Goal: Browse casually: Explore the website without a specific task or goal

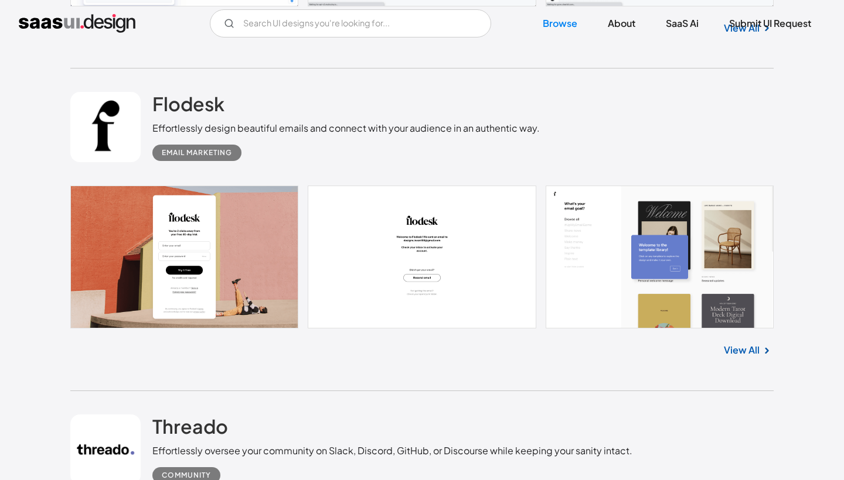
scroll to position [5952, 0]
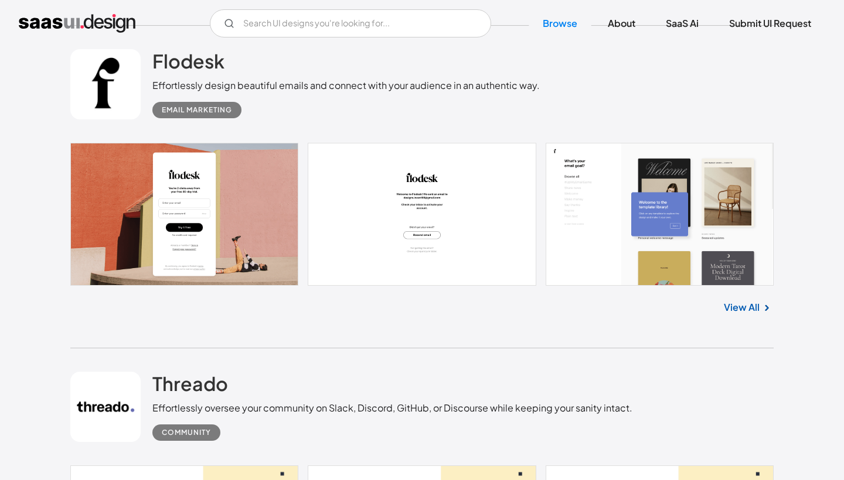
click at [755, 306] on link "View All" at bounding box center [742, 308] width 36 height 14
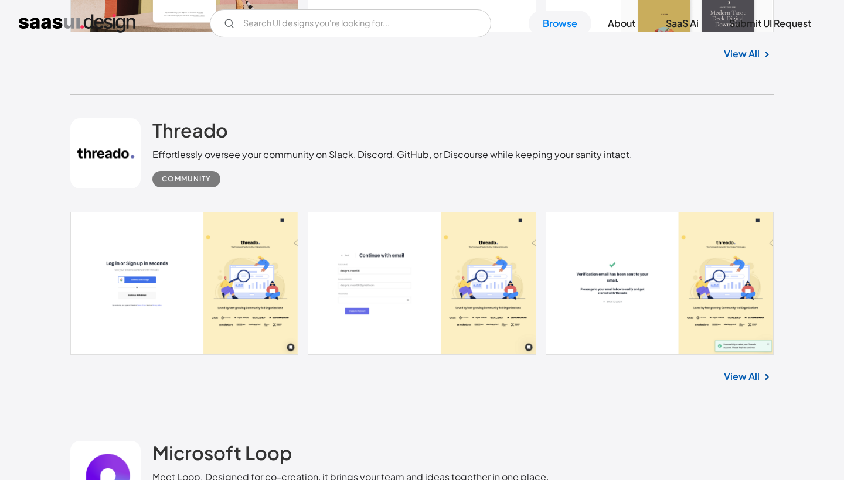
scroll to position [6206, 0]
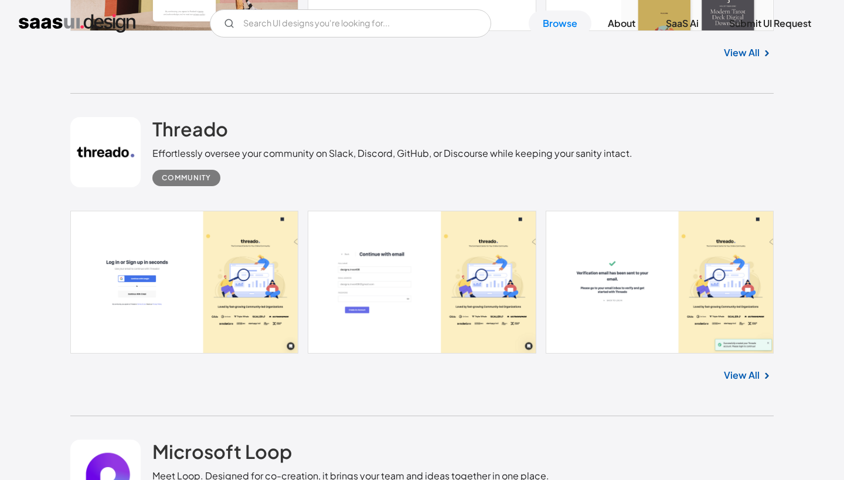
click at [762, 374] on img at bounding box center [766, 376] width 14 height 14
click at [742, 374] on link "View All" at bounding box center [742, 376] width 36 height 14
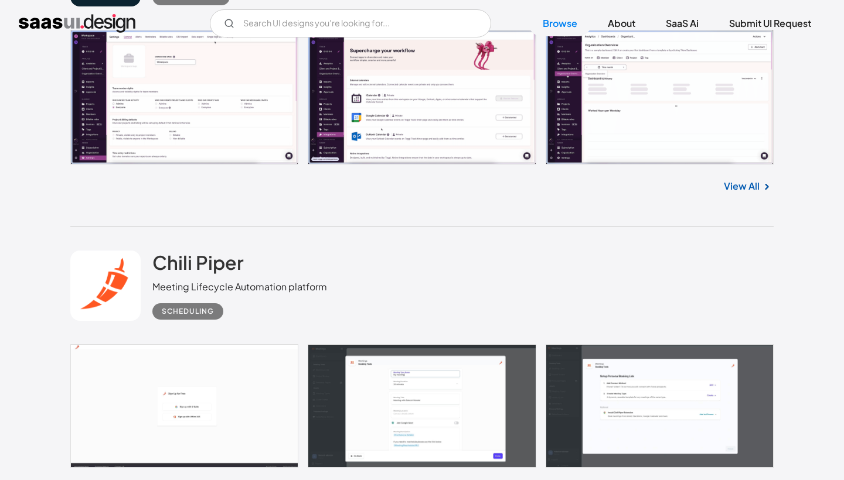
scroll to position [7348, 0]
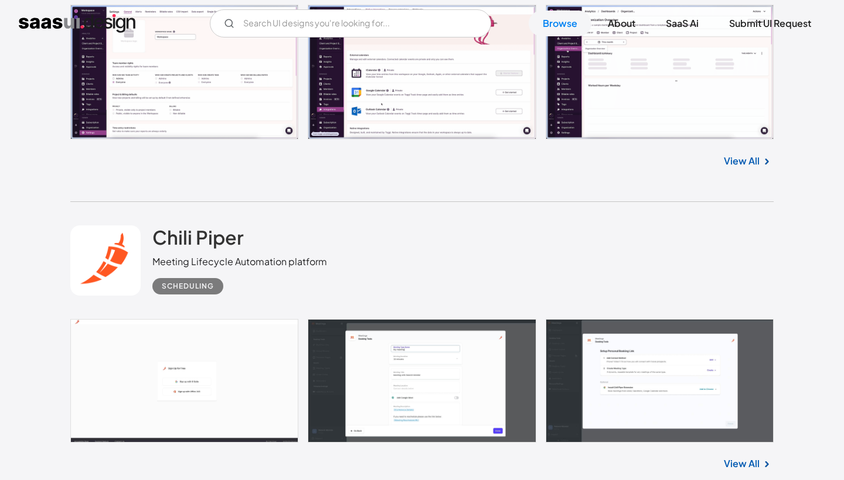
click at [746, 162] on link "View All" at bounding box center [742, 161] width 36 height 14
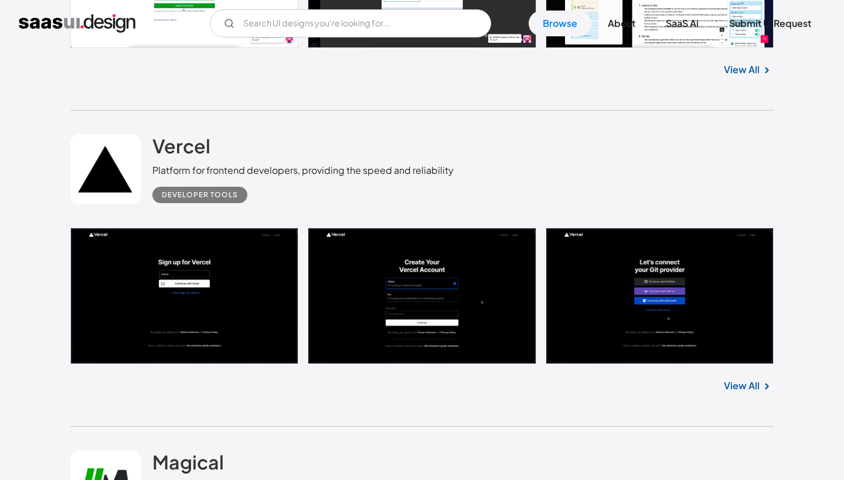
scroll to position [9585, 0]
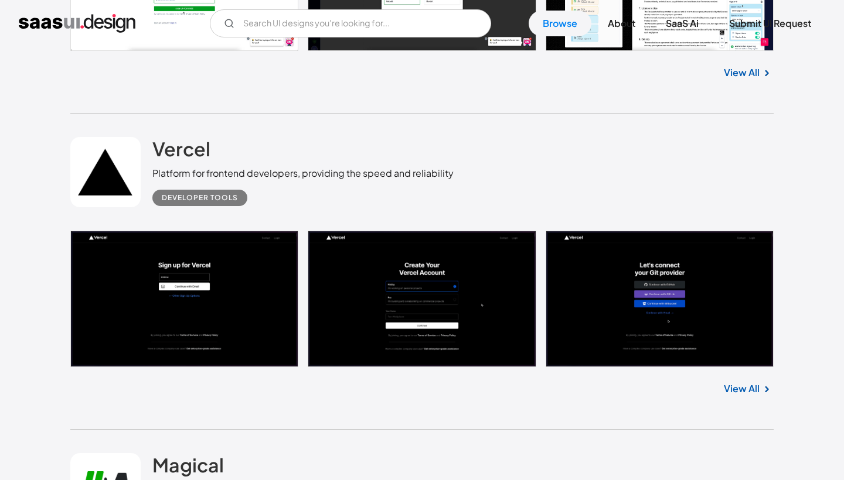
click at [748, 388] on link "View All" at bounding box center [742, 389] width 36 height 14
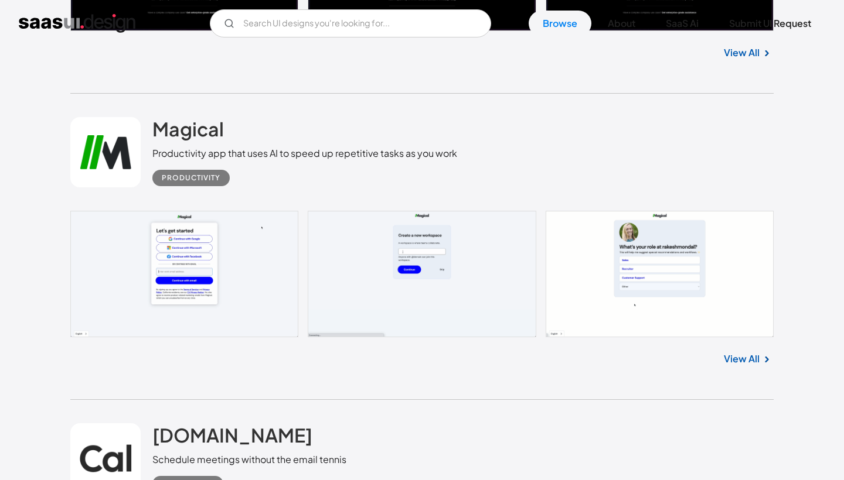
scroll to position [9924, 0]
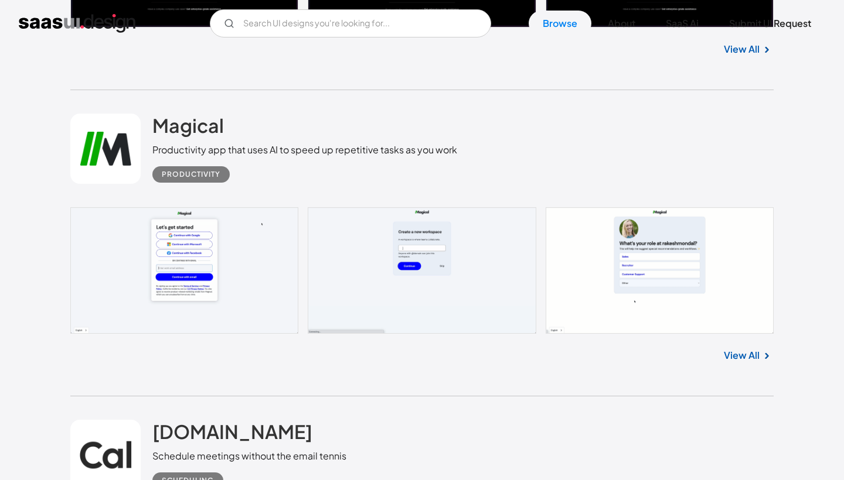
click at [736, 358] on link "View All" at bounding box center [742, 356] width 36 height 14
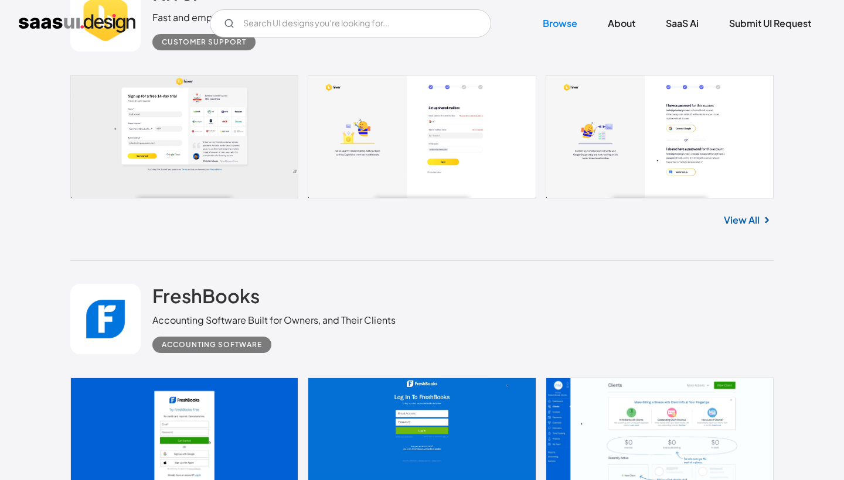
scroll to position [10991, 0]
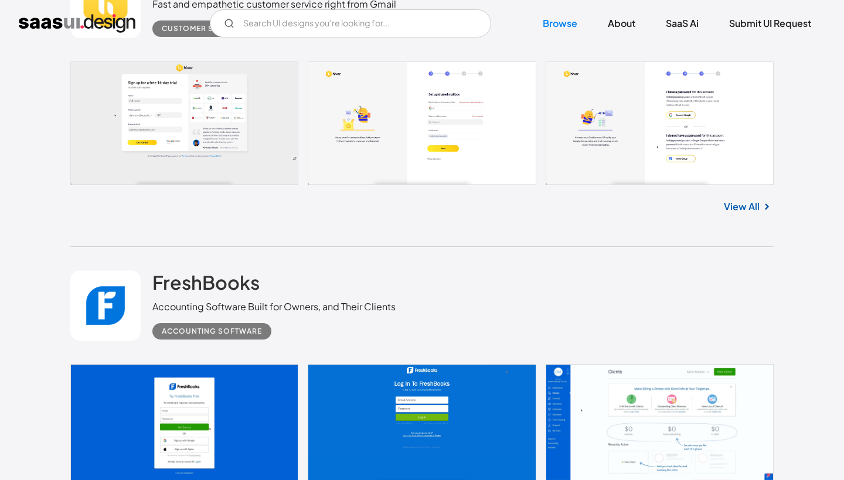
click at [746, 206] on link "View All" at bounding box center [742, 207] width 36 height 14
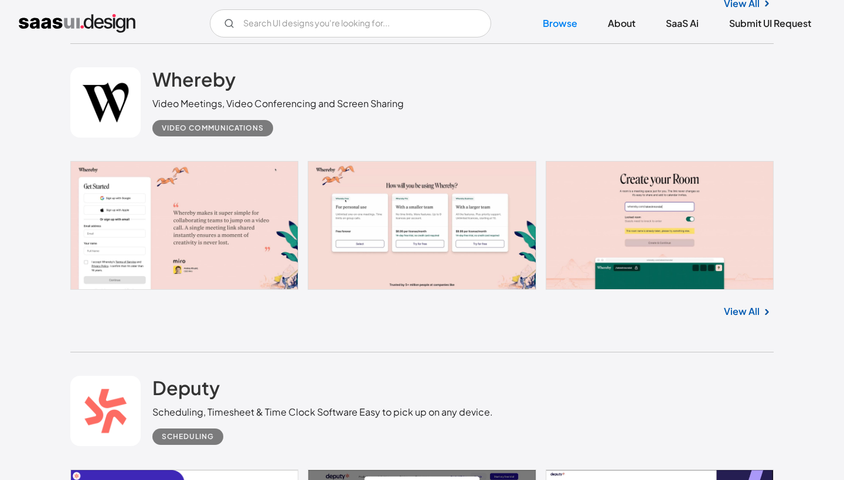
scroll to position [11500, 0]
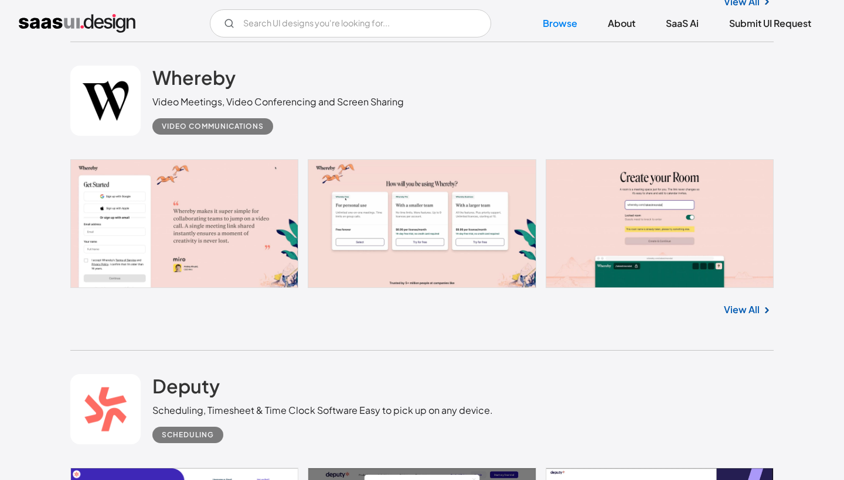
click at [748, 309] on link "View All" at bounding box center [742, 310] width 36 height 14
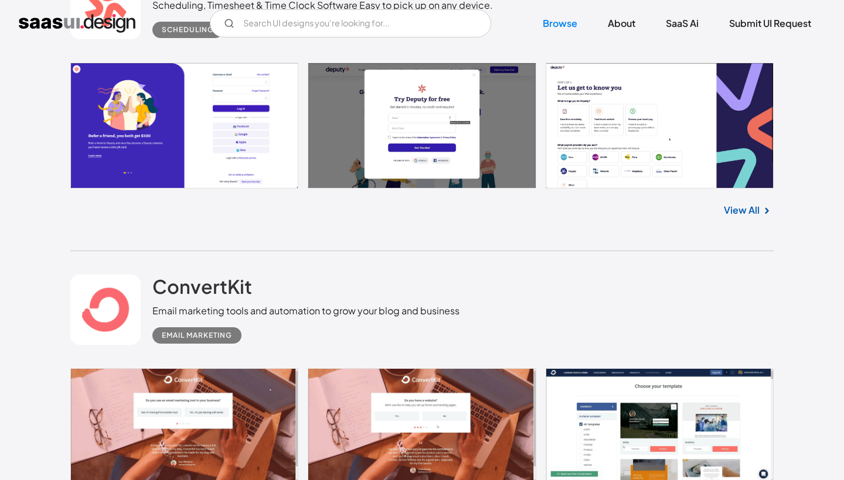
scroll to position [11890, 0]
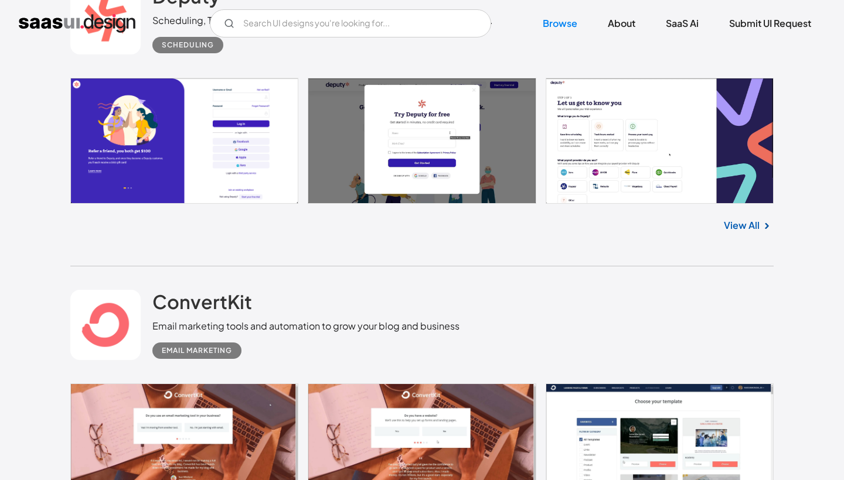
click at [745, 223] on link "View All" at bounding box center [742, 226] width 36 height 14
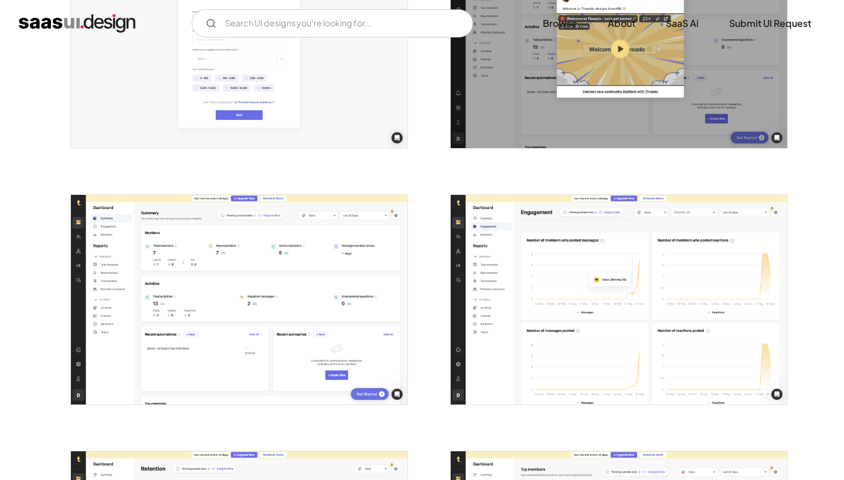
scroll to position [908, 0]
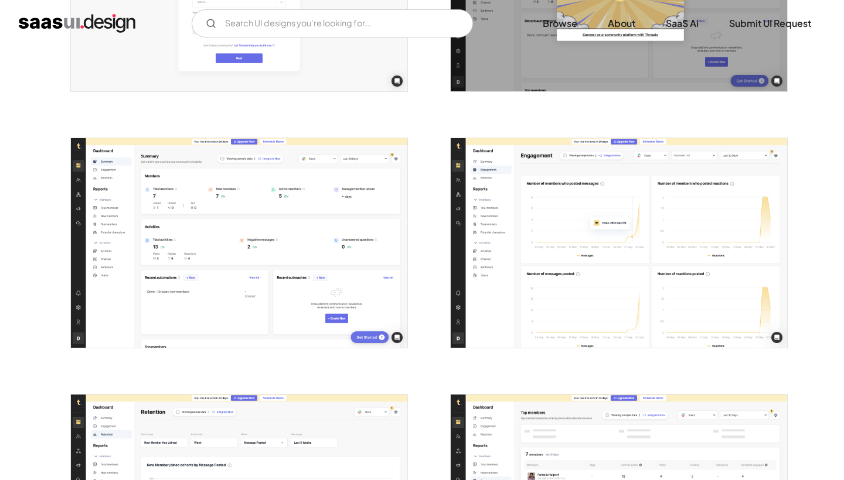
click at [297, 287] on img "open lightbox" at bounding box center [239, 243] width 336 height 210
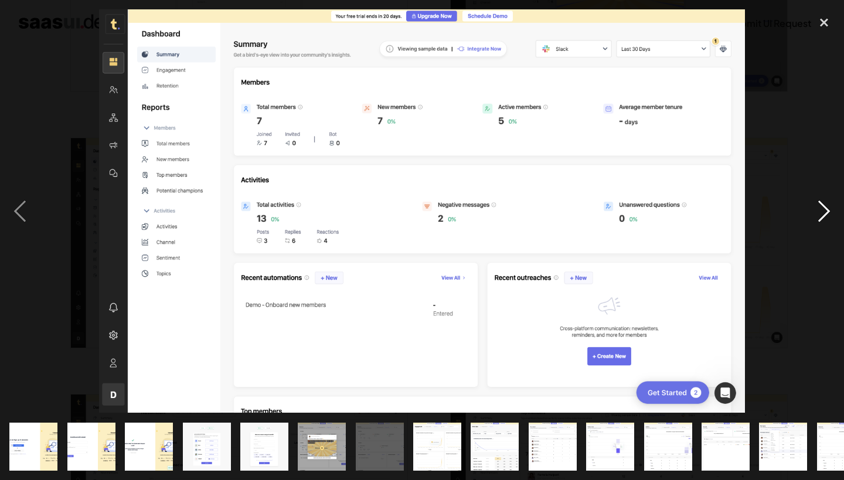
click at [828, 212] on div "next image" at bounding box center [824, 211] width 40 height 404
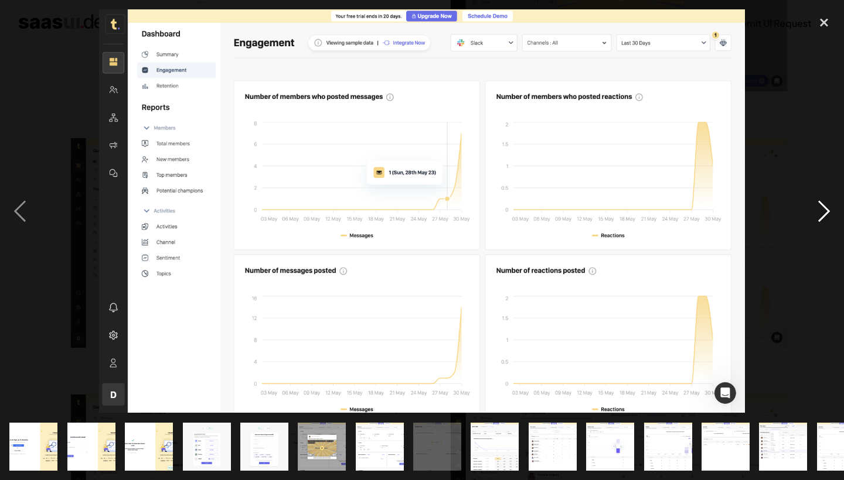
click at [828, 212] on div "next image" at bounding box center [824, 211] width 40 height 404
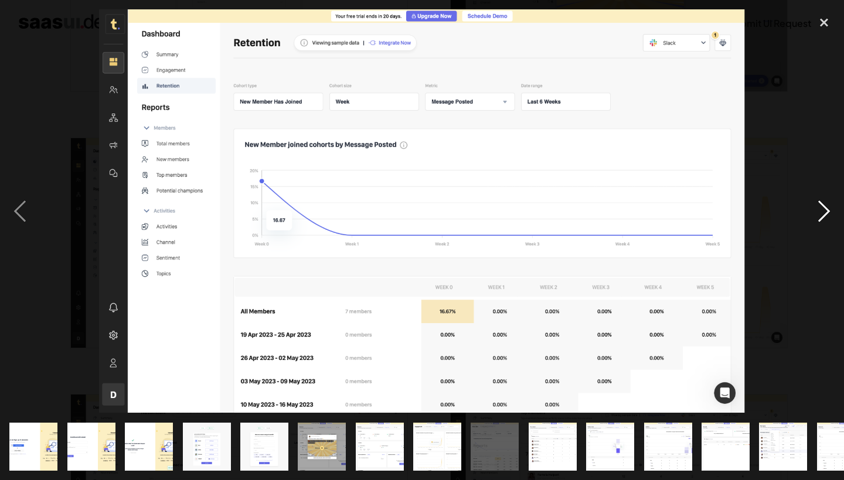
click at [828, 212] on div "next image" at bounding box center [824, 211] width 40 height 404
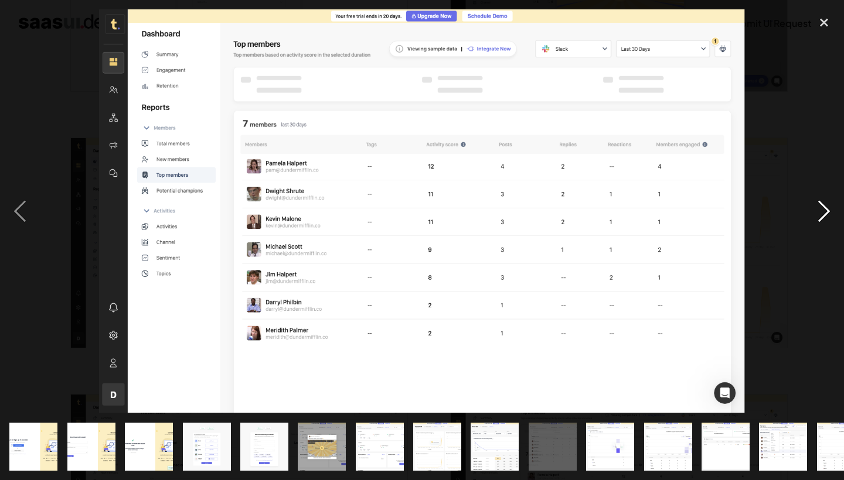
click at [828, 212] on div "next image" at bounding box center [824, 211] width 40 height 404
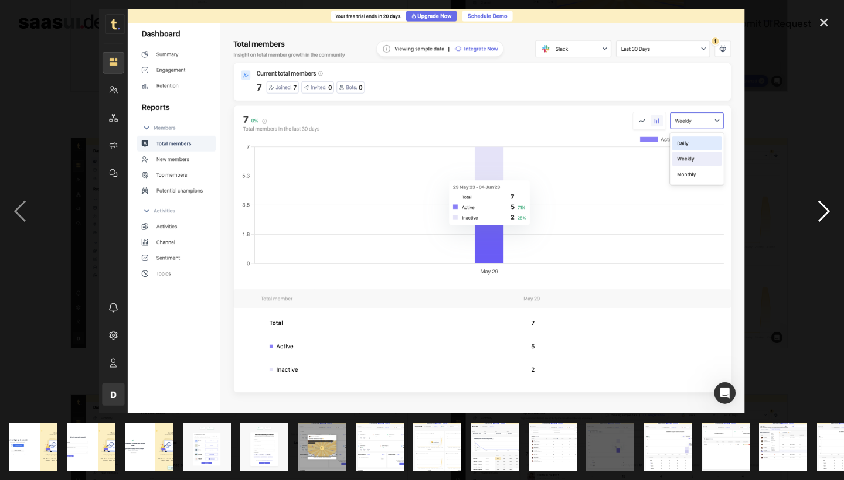
click at [828, 212] on div "next image" at bounding box center [824, 211] width 40 height 404
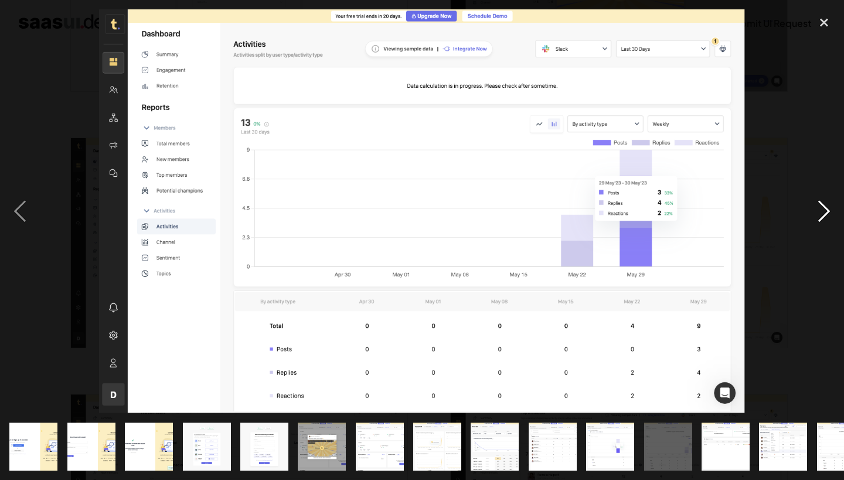
click at [828, 212] on div "next image" at bounding box center [824, 211] width 40 height 404
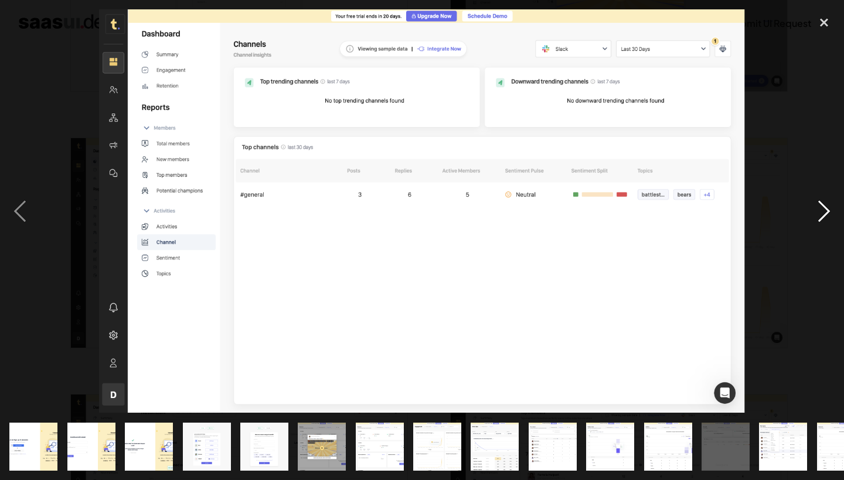
click at [828, 212] on div "next image" at bounding box center [824, 211] width 40 height 404
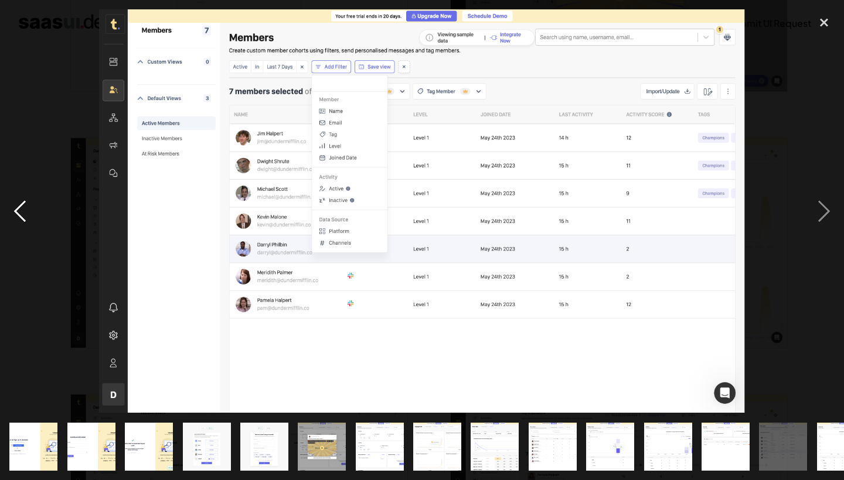
click at [21, 220] on div "previous image" at bounding box center [20, 211] width 40 height 404
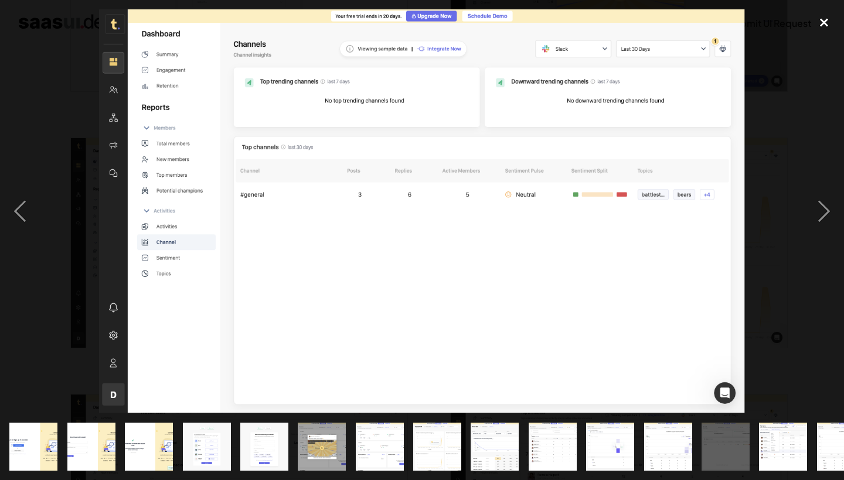
click at [823, 22] on div "close lightbox" at bounding box center [824, 22] width 40 height 26
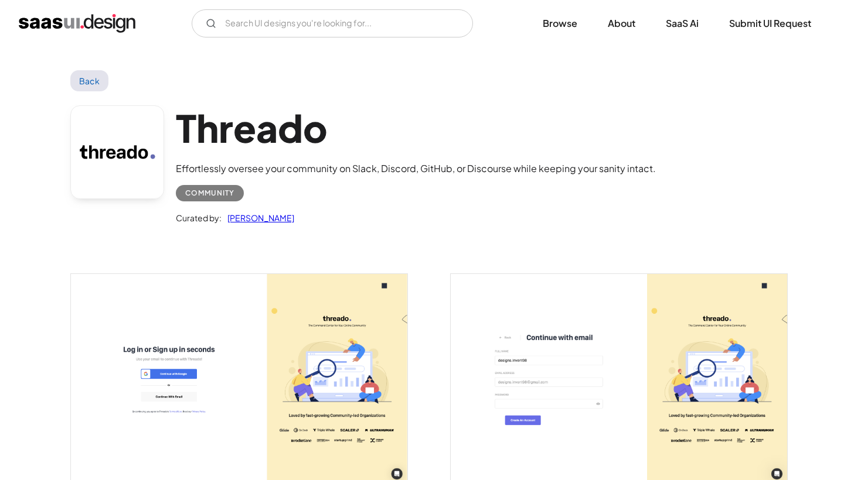
scroll to position [0, 0]
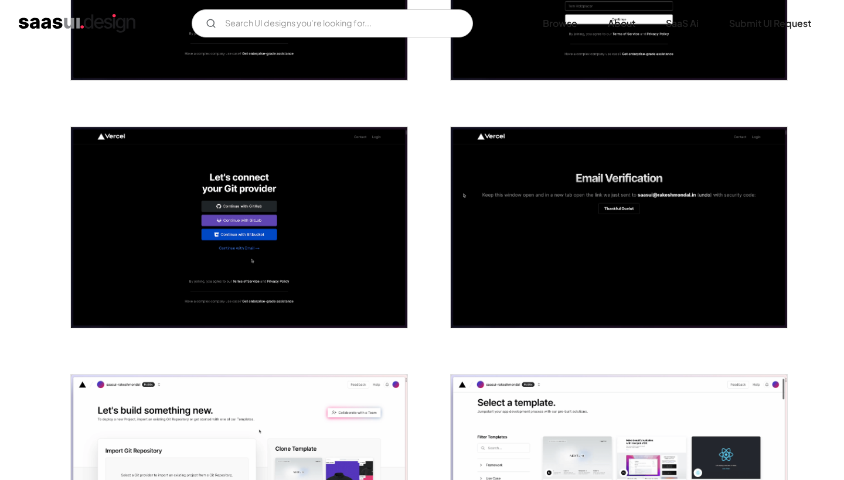
scroll to position [28, 0]
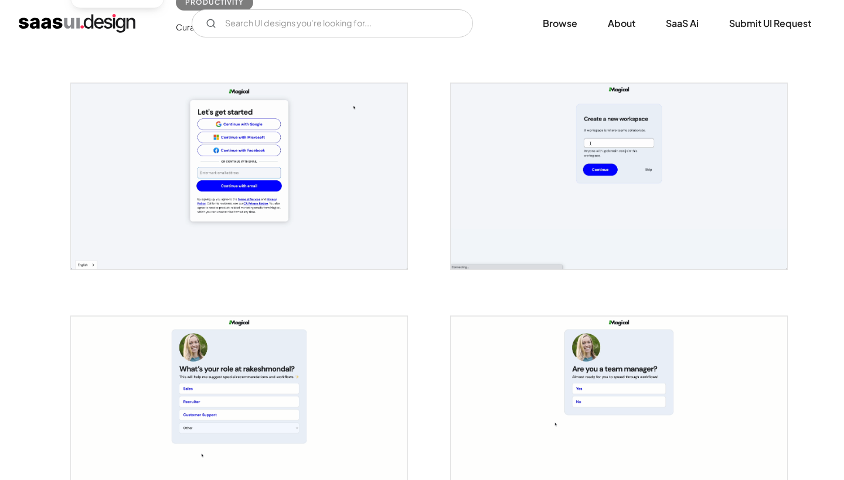
scroll to position [192, 0]
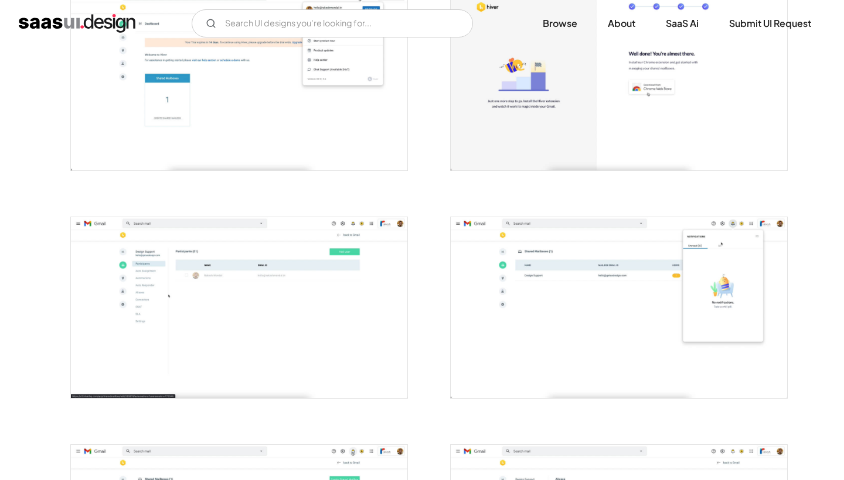
scroll to position [969, 0]
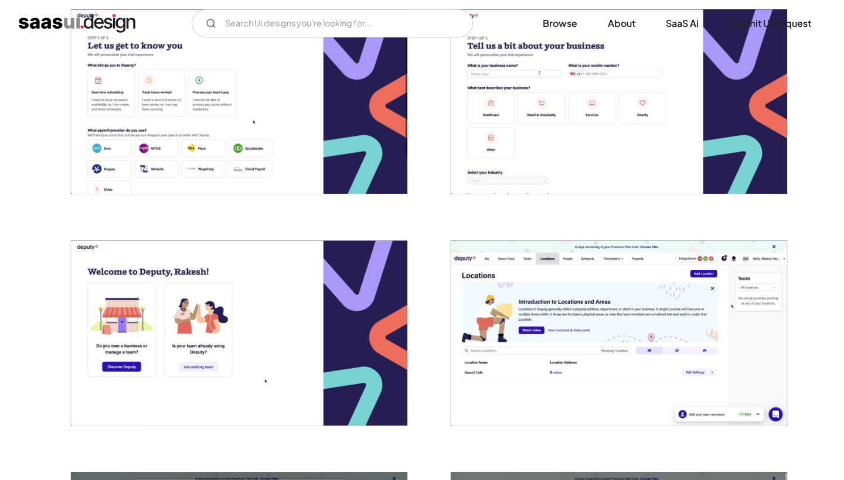
scroll to position [500, 0]
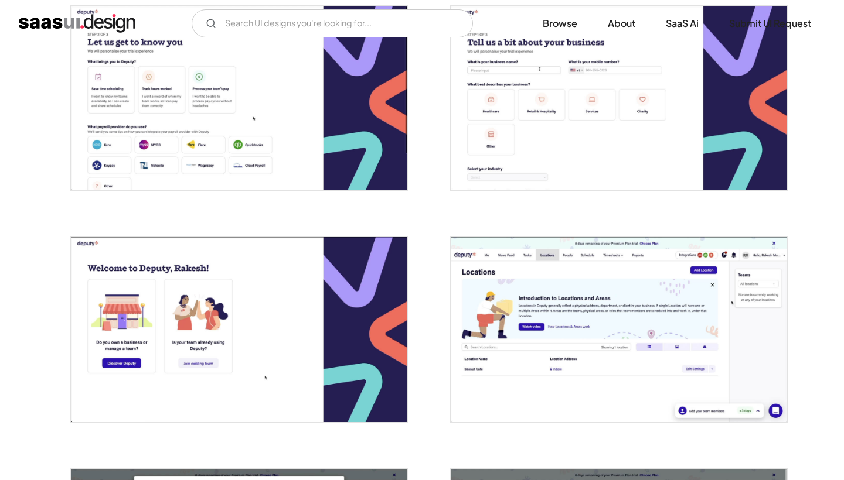
click at [560, 337] on img "open lightbox" at bounding box center [619, 329] width 336 height 185
